Goal: Information Seeking & Learning: Check status

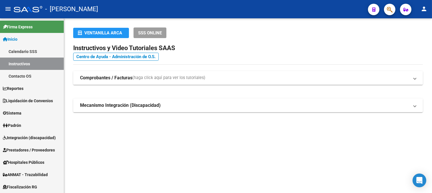
click at [387, 5] on span "button" at bounding box center [390, 10] width 6 height 12
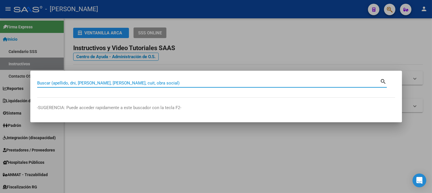
paste input "26004780"
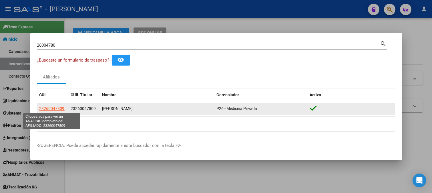
click at [52, 109] on span "23260047809" at bounding box center [51, 108] width 25 height 5
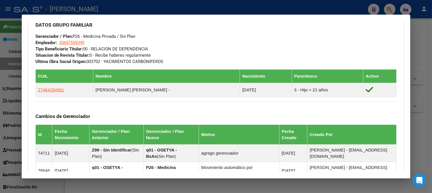
scroll to position [276, 0]
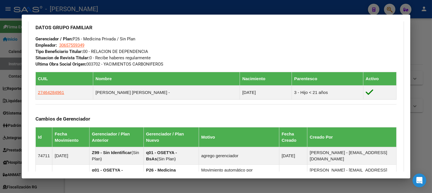
click at [142, 13] on div at bounding box center [216, 96] width 432 height 193
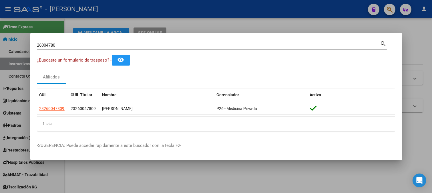
click at [101, 43] on input "26004780" at bounding box center [208, 45] width 343 height 5
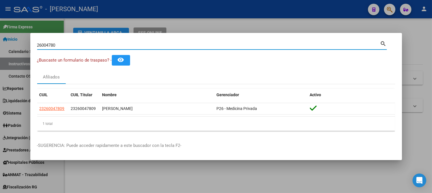
click at [101, 43] on input "26004780" at bounding box center [208, 45] width 343 height 5
paste input "7382383228"
type input "27382383228"
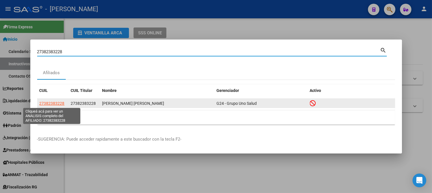
click at [57, 102] on span "27382383228" at bounding box center [51, 103] width 25 height 5
type textarea "27382383228"
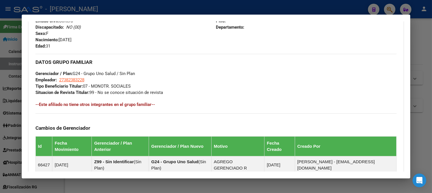
scroll to position [360, 0]
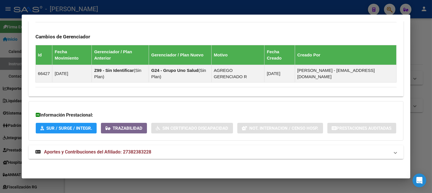
click at [166, 147] on mat-expansion-panel-header "Aportes y Contribuciones del Afiliado: 27382383228" at bounding box center [216, 152] width 375 height 14
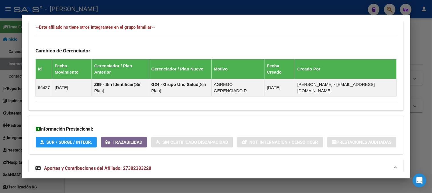
scroll to position [236, 0]
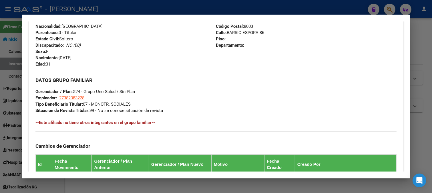
click at [169, 4] on div at bounding box center [216, 96] width 432 height 193
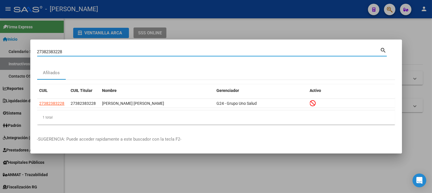
click at [96, 51] on input "27382383228" at bounding box center [208, 51] width 343 height 5
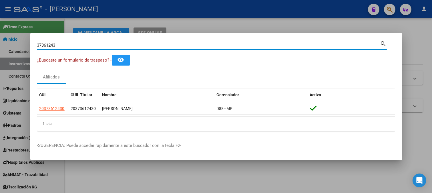
click at [103, 45] on input "37361243" at bounding box center [208, 45] width 343 height 5
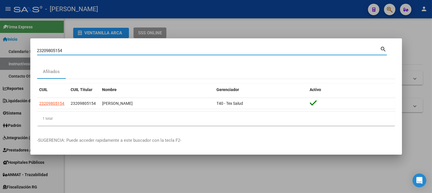
click at [197, 47] on div "23209805154 Buscar (apellido, dni, cuil, [PERSON_NAME], cuit, obra social)" at bounding box center [208, 50] width 343 height 9
click at [194, 49] on input "23209805154" at bounding box center [208, 50] width 343 height 5
paste input "7420750426"
type input "27420750426"
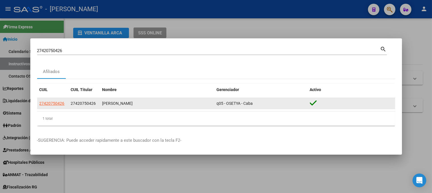
click at [56, 106] on app-link-go-to "27420750426" at bounding box center [51, 103] width 25 height 7
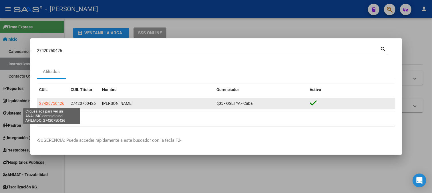
click at [55, 104] on span "27420750426" at bounding box center [51, 103] width 25 height 5
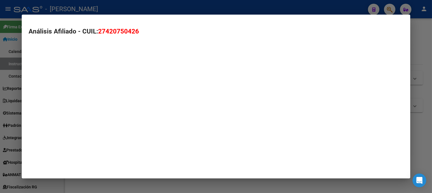
type textarea "27420750426"
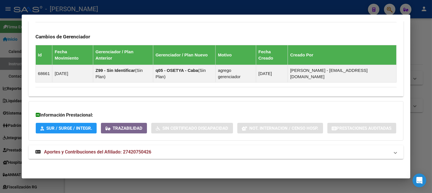
scroll to position [369, 0]
click at [133, 153] on span "Aportes y Contribuciones del Afiliado: 27420750426" at bounding box center [97, 151] width 107 height 5
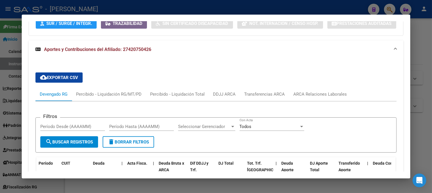
scroll to position [529, 0]
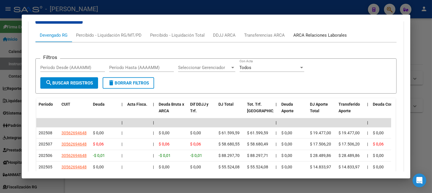
click at [314, 38] on div "ARCA Relaciones Laborales" at bounding box center [319, 35] width 53 height 6
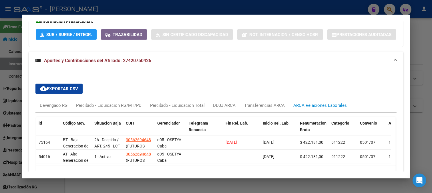
scroll to position [486, 0]
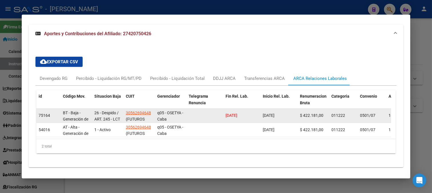
click at [233, 116] on span "[DATE]" at bounding box center [232, 115] width 12 height 5
copy span "[DATE]"
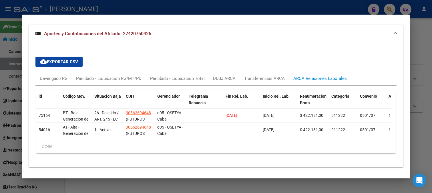
copy span "[DATE]"
drag, startPoint x: 178, startPoint y: 13, endPoint x: 133, endPoint y: 27, distance: 47.7
click at [178, 13] on div at bounding box center [216, 96] width 432 height 193
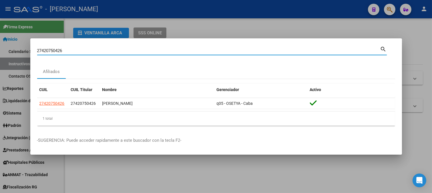
click at [82, 49] on input "27420750426" at bounding box center [208, 50] width 343 height 5
paste input "35854463"
type input "35854463"
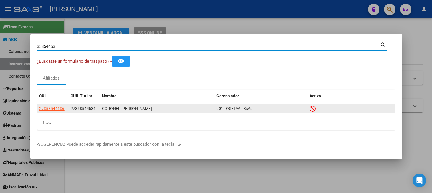
click at [89, 107] on span "27358544636" at bounding box center [83, 108] width 25 height 5
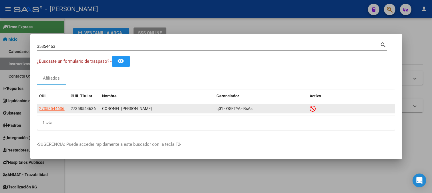
click at [89, 107] on span "27358544636" at bounding box center [83, 108] width 25 height 5
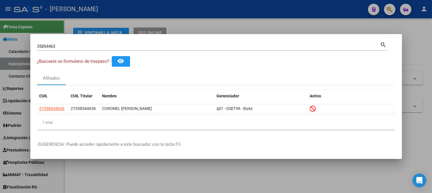
copy span "27358544636"
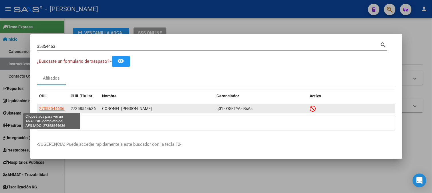
click at [40, 109] on span "27358544636" at bounding box center [51, 108] width 25 height 5
type textarea "27358544636"
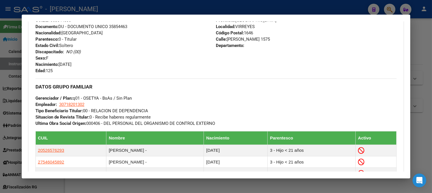
scroll to position [394, 0]
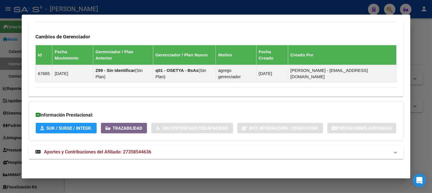
click at [197, 147] on mat-expansion-panel-header "Aportes y Contribuciones del Afiliado: 27358544636" at bounding box center [216, 152] width 375 height 14
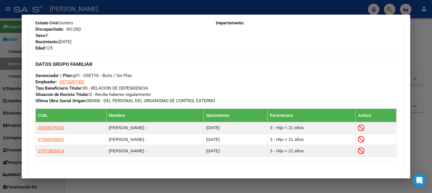
scroll to position [251, 0]
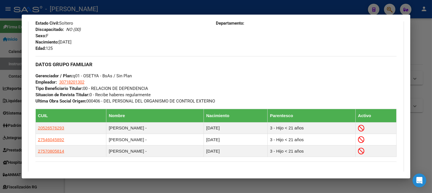
click at [0, 76] on div at bounding box center [216, 96] width 432 height 193
